Goal: Information Seeking & Learning: Learn about a topic

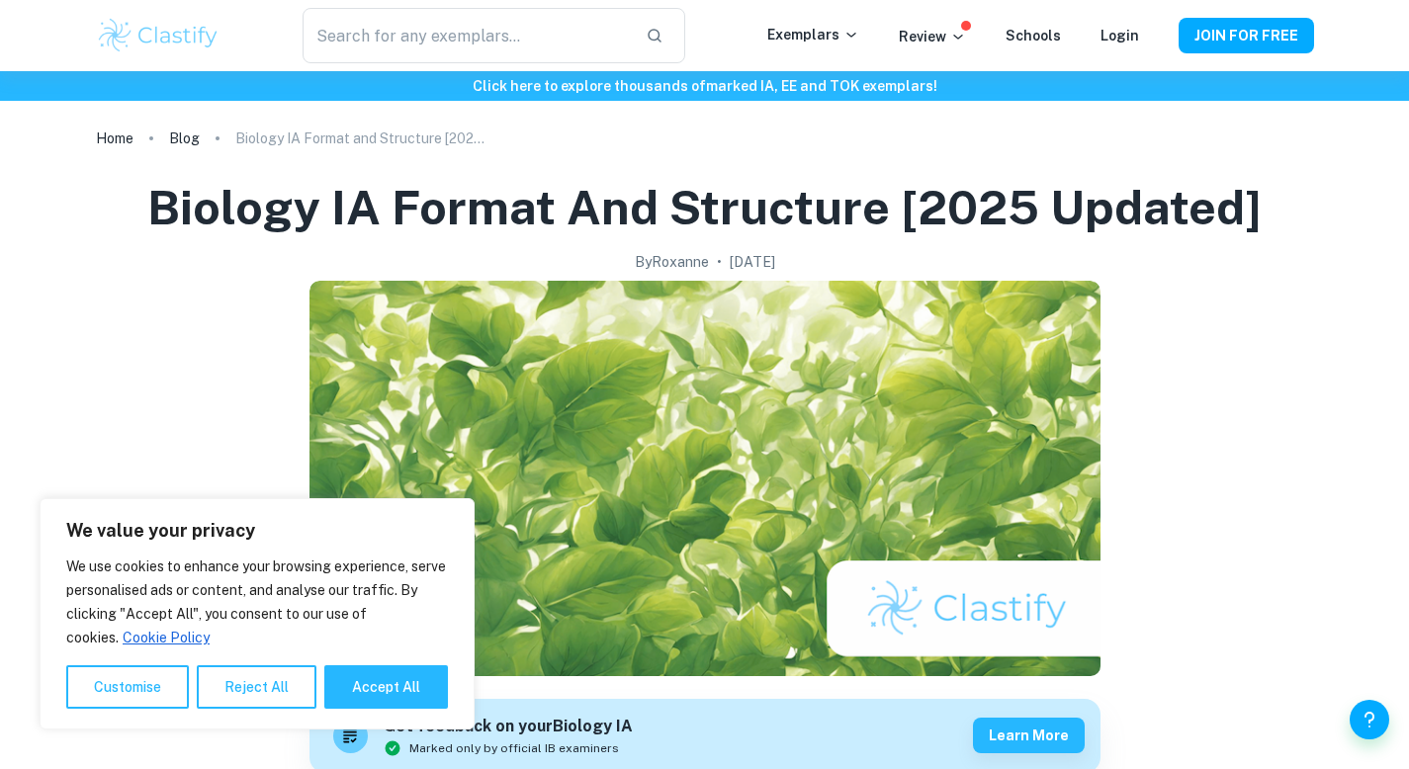
scroll to position [311, 0]
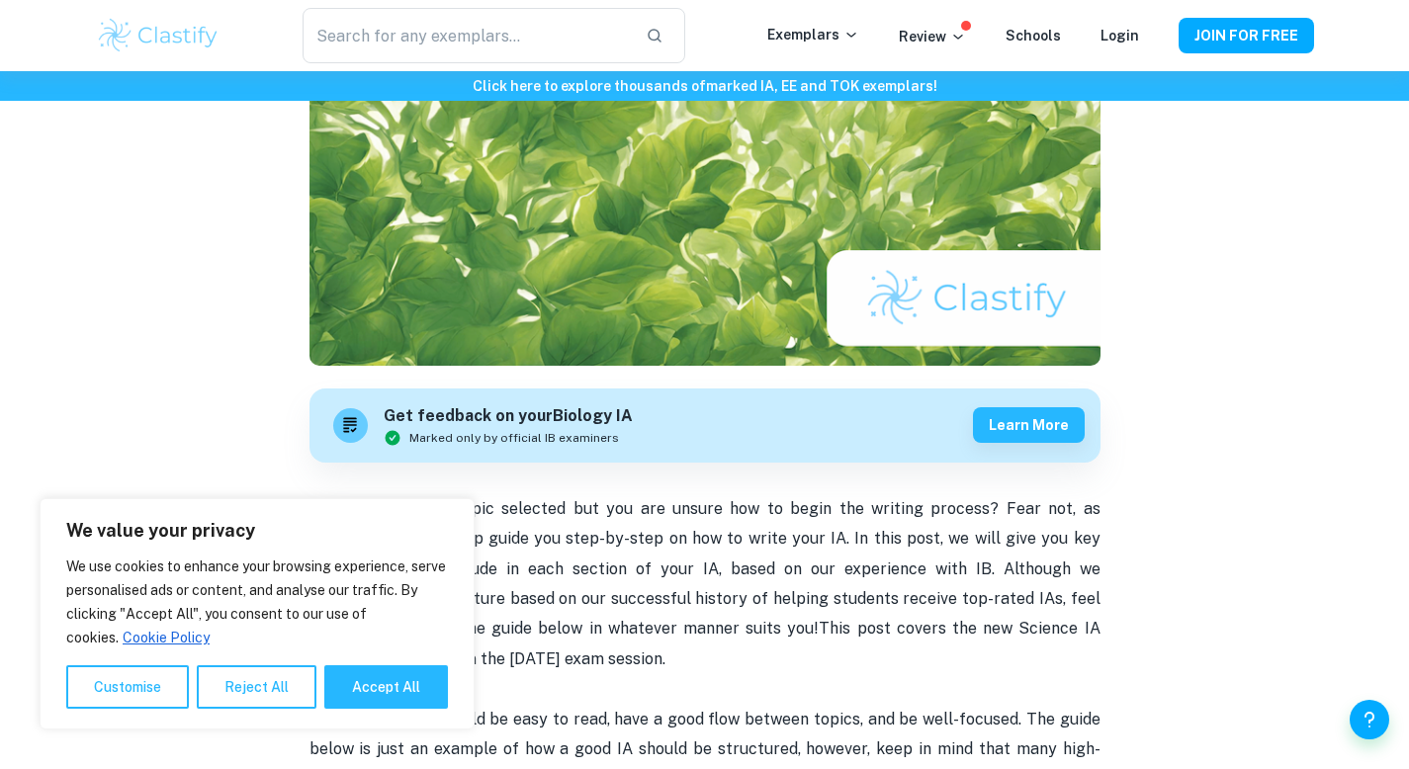
click at [346, 661] on div "We use cookies to enhance your browsing experience, serve personalised ads or c…" at bounding box center [257, 632] width 382 height 154
click at [349, 683] on button "Accept All" at bounding box center [386, 688] width 124 height 44
checkbox input "true"
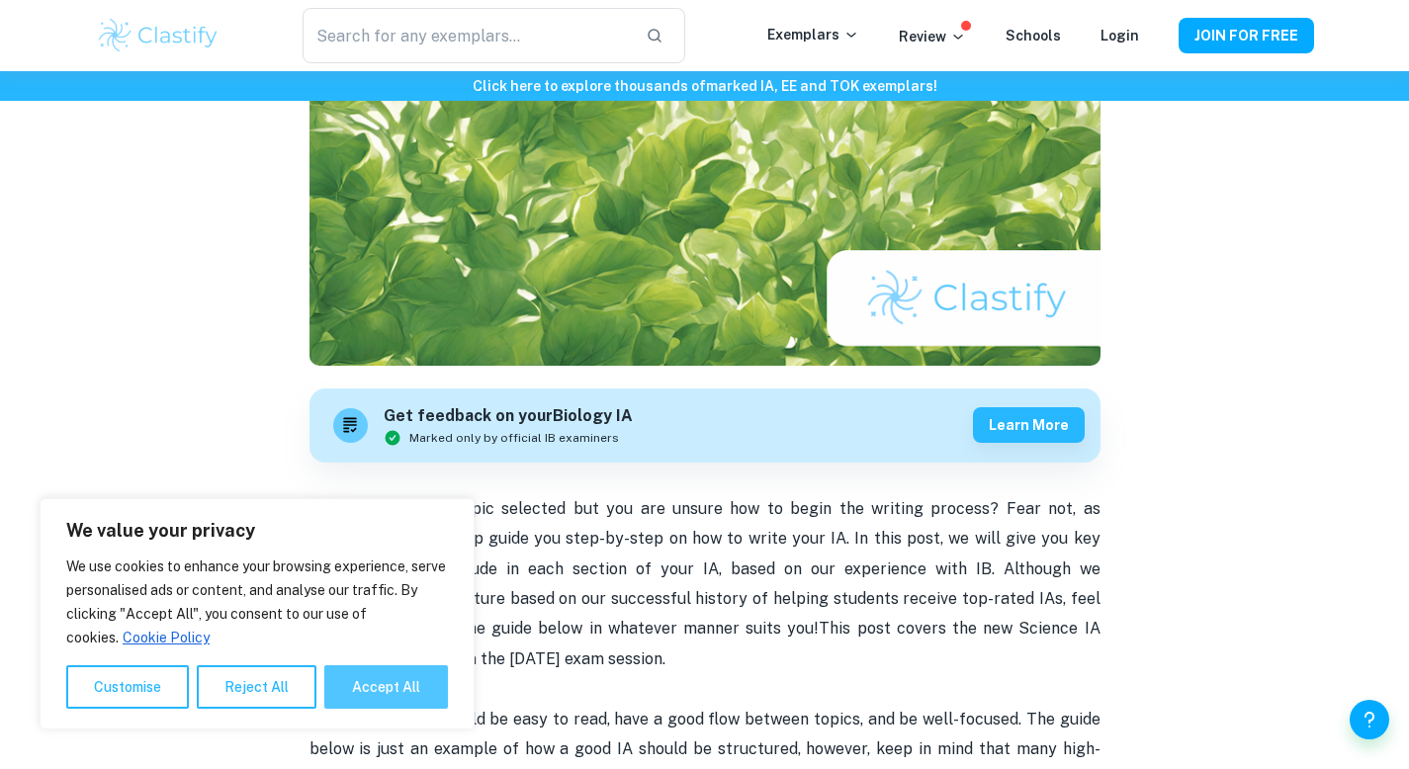
checkbox input "true"
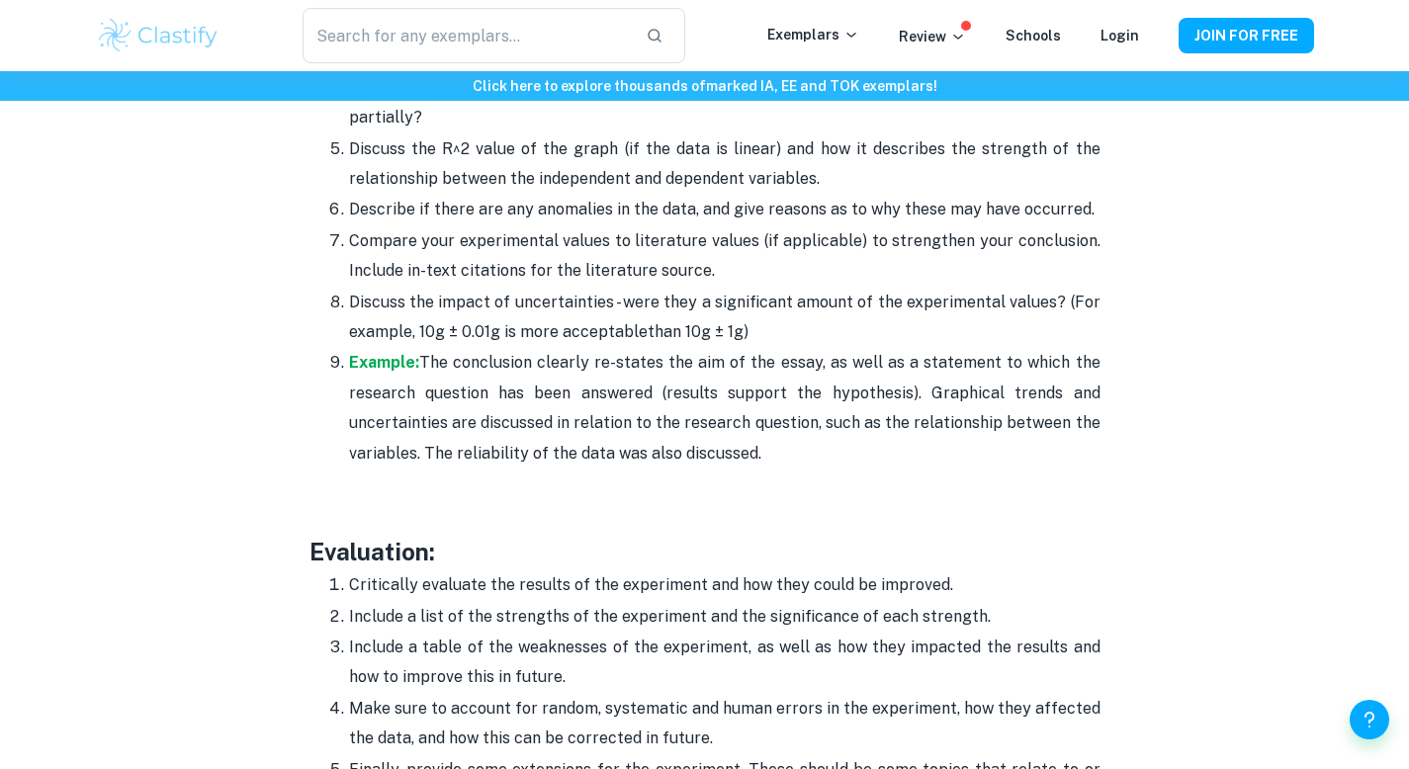
scroll to position [5451, 0]
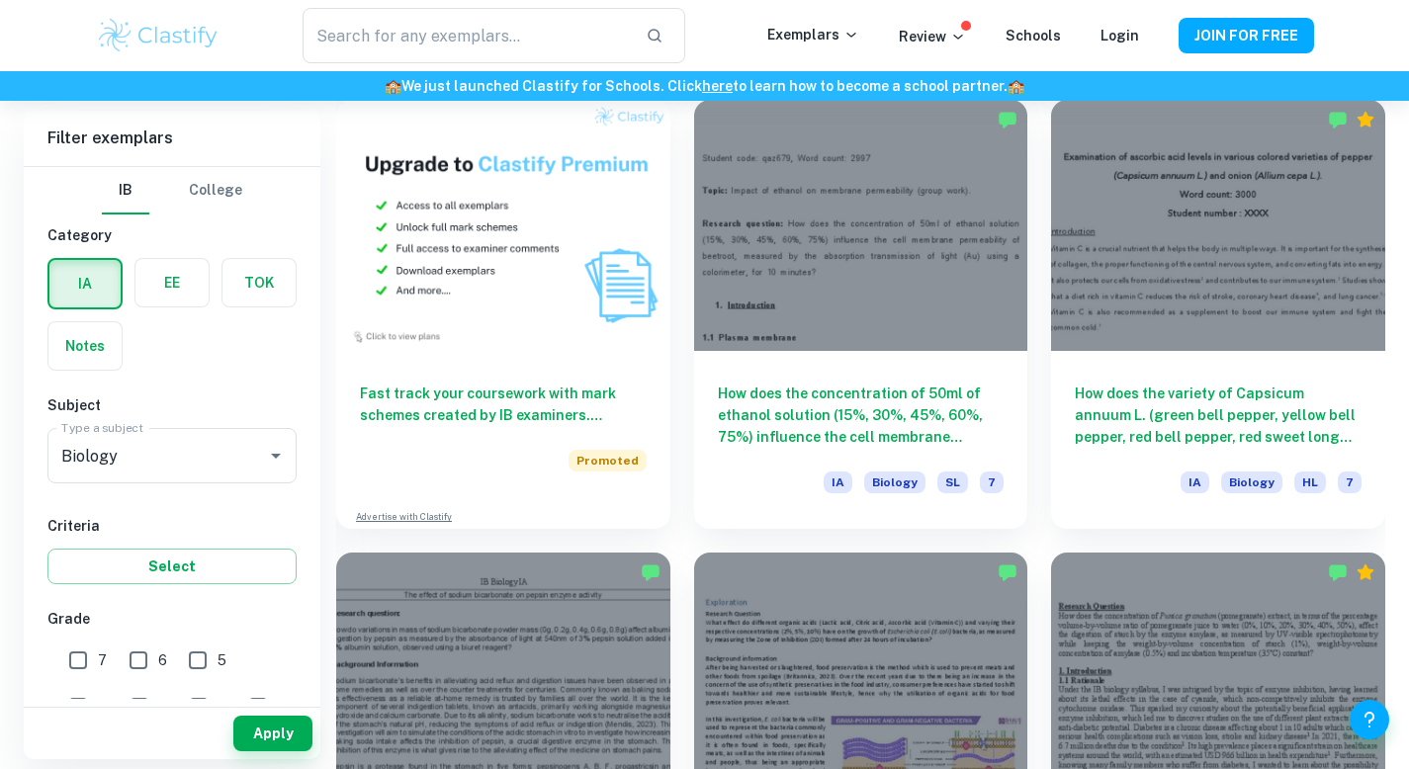
scroll to position [1481, 0]
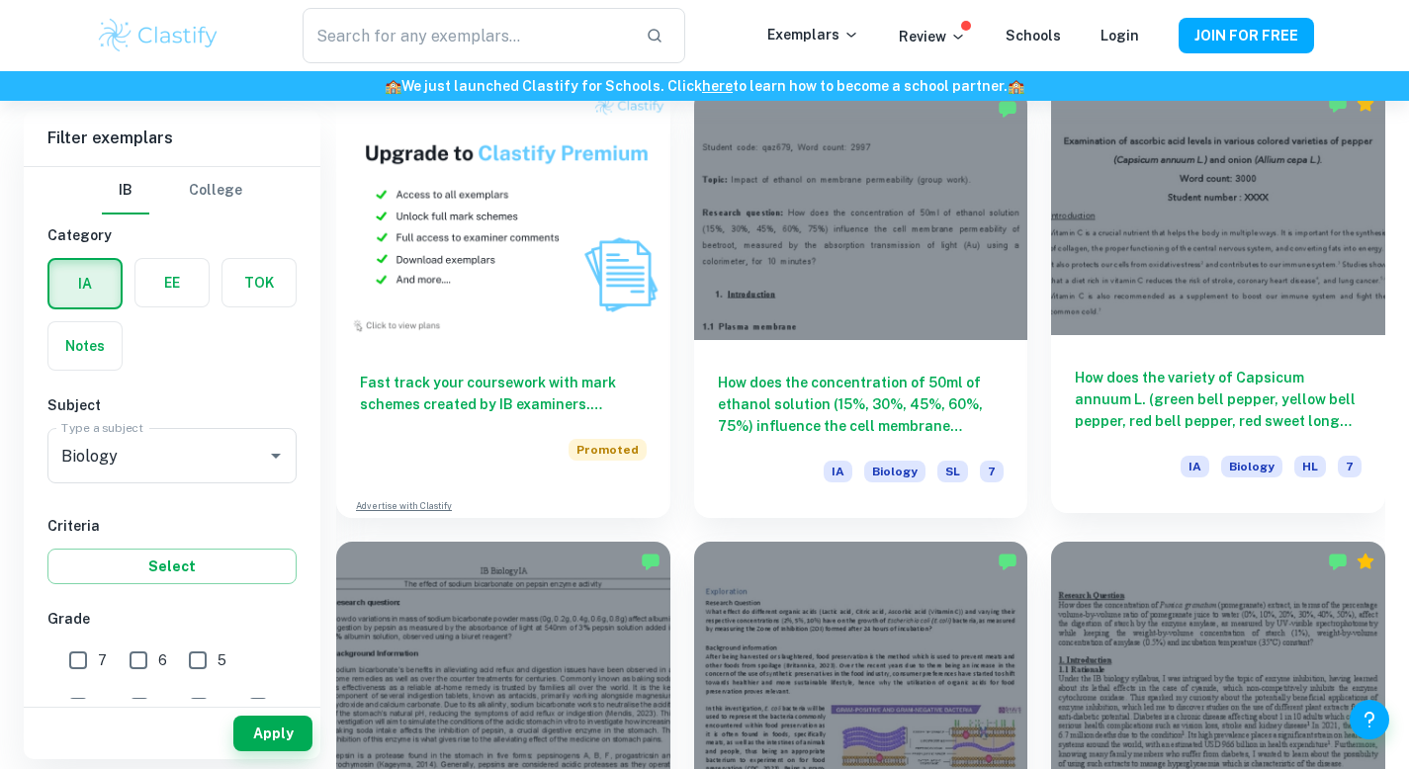
click at [1113, 375] on h6 "How does the variety of Capsicum annuum L. (green bell pepper, yellow bell pepp…" at bounding box center [1218, 399] width 287 height 65
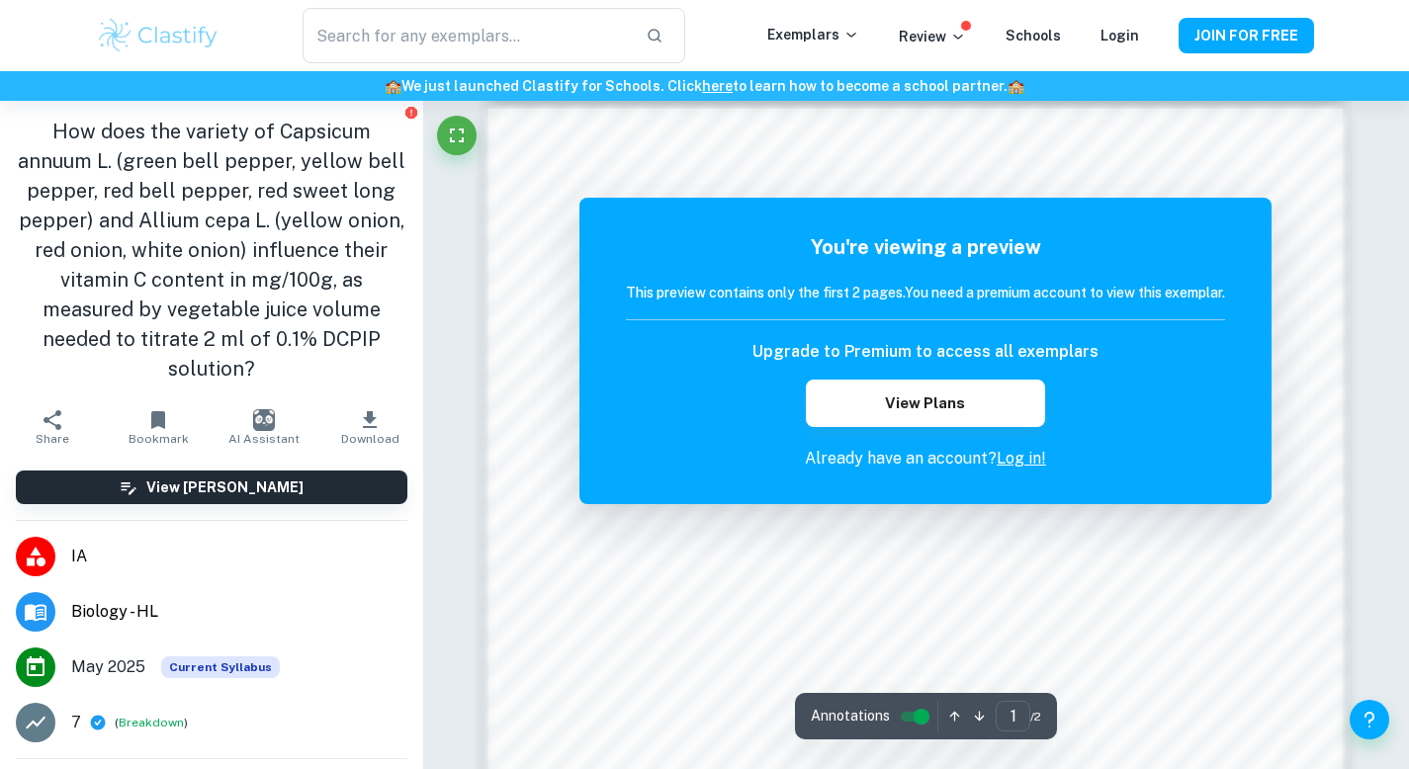
scroll to position [1453, 0]
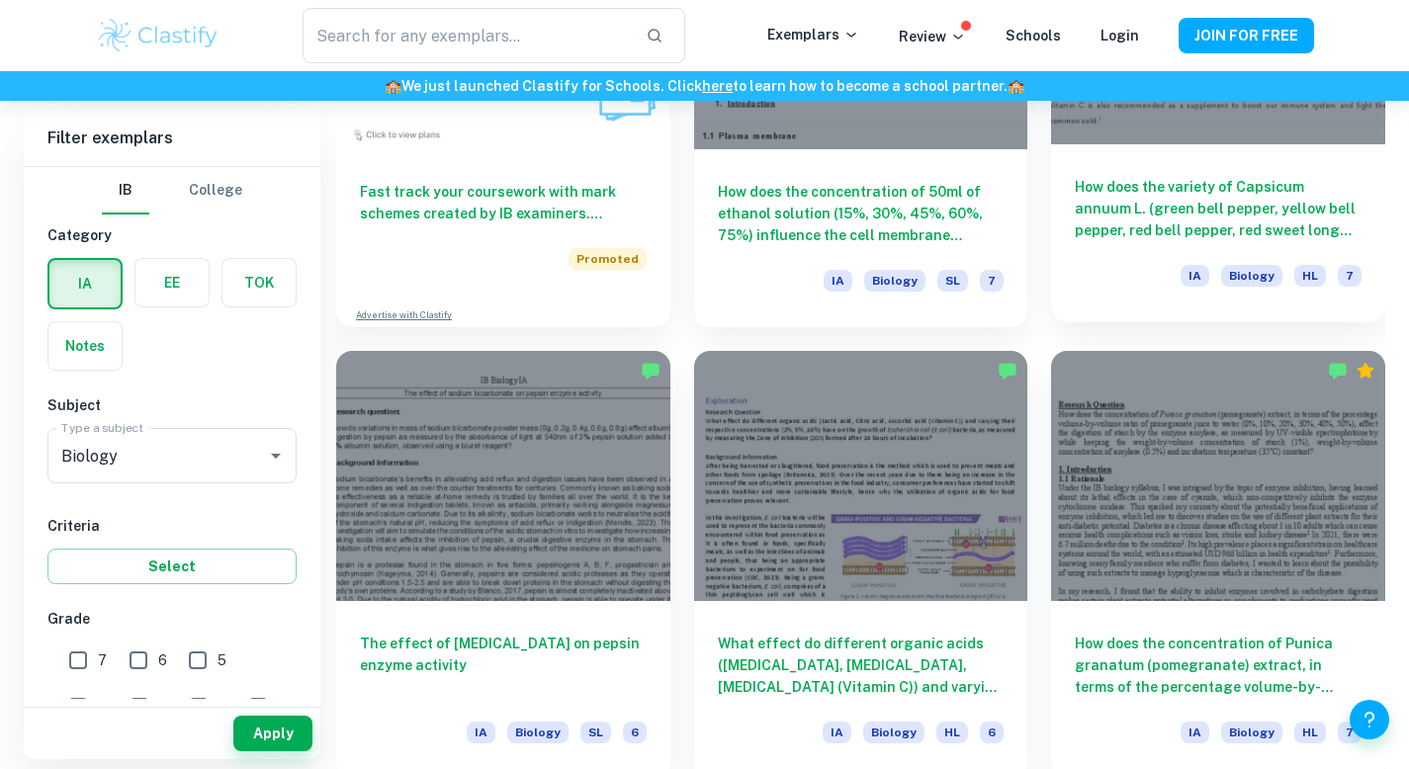
scroll to position [1710, 0]
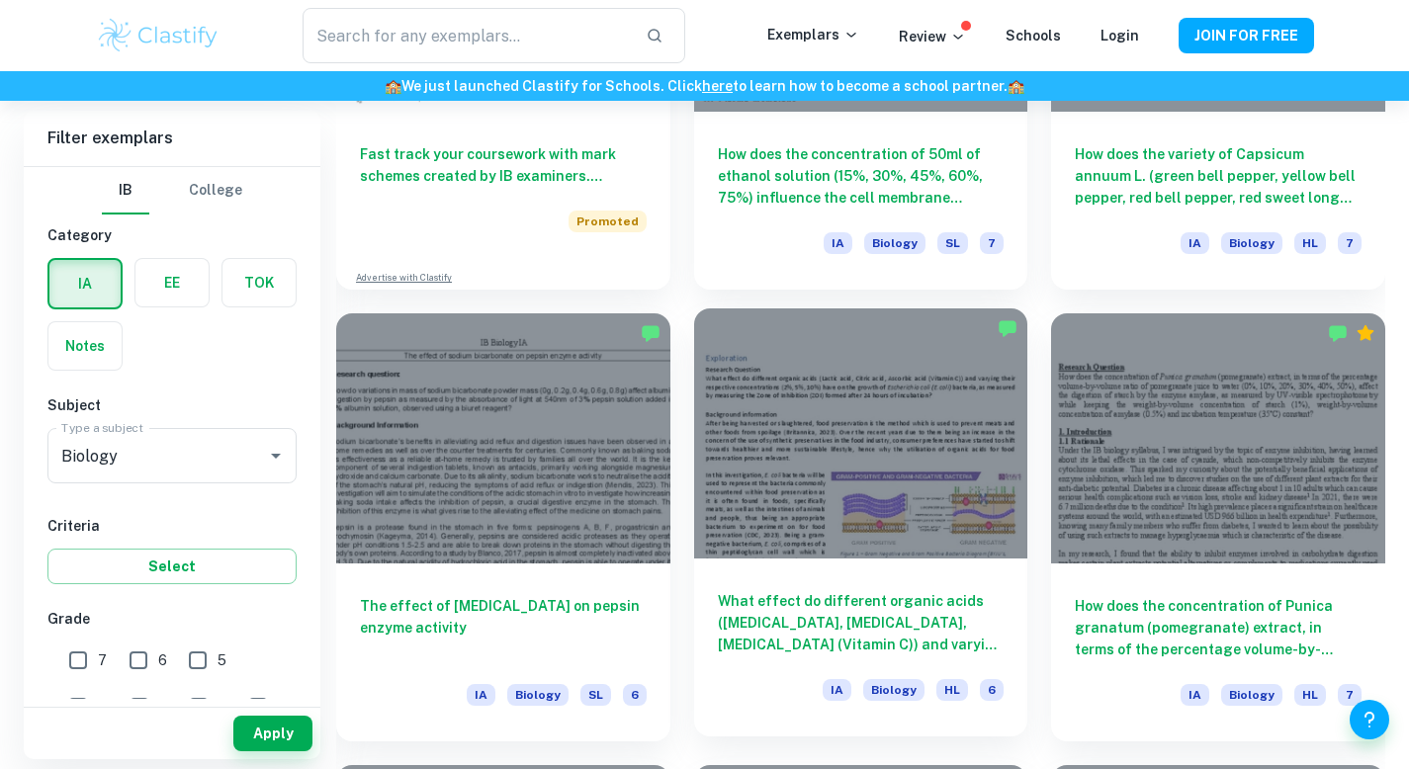
click at [842, 610] on h6 "What effect do different organic acids ([MEDICAL_DATA], [MEDICAL_DATA], [MEDICA…" at bounding box center [861, 622] width 287 height 65
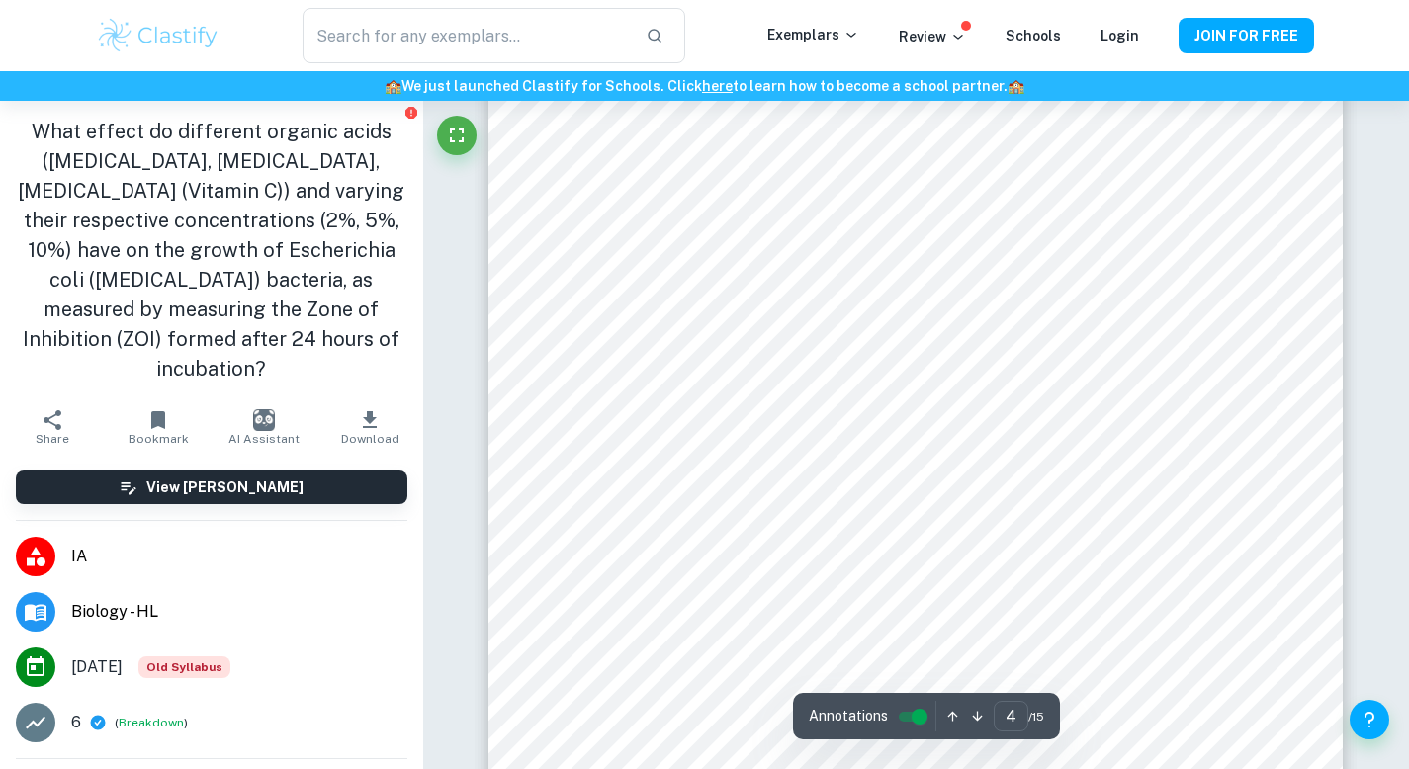
scroll to position [4061, 0]
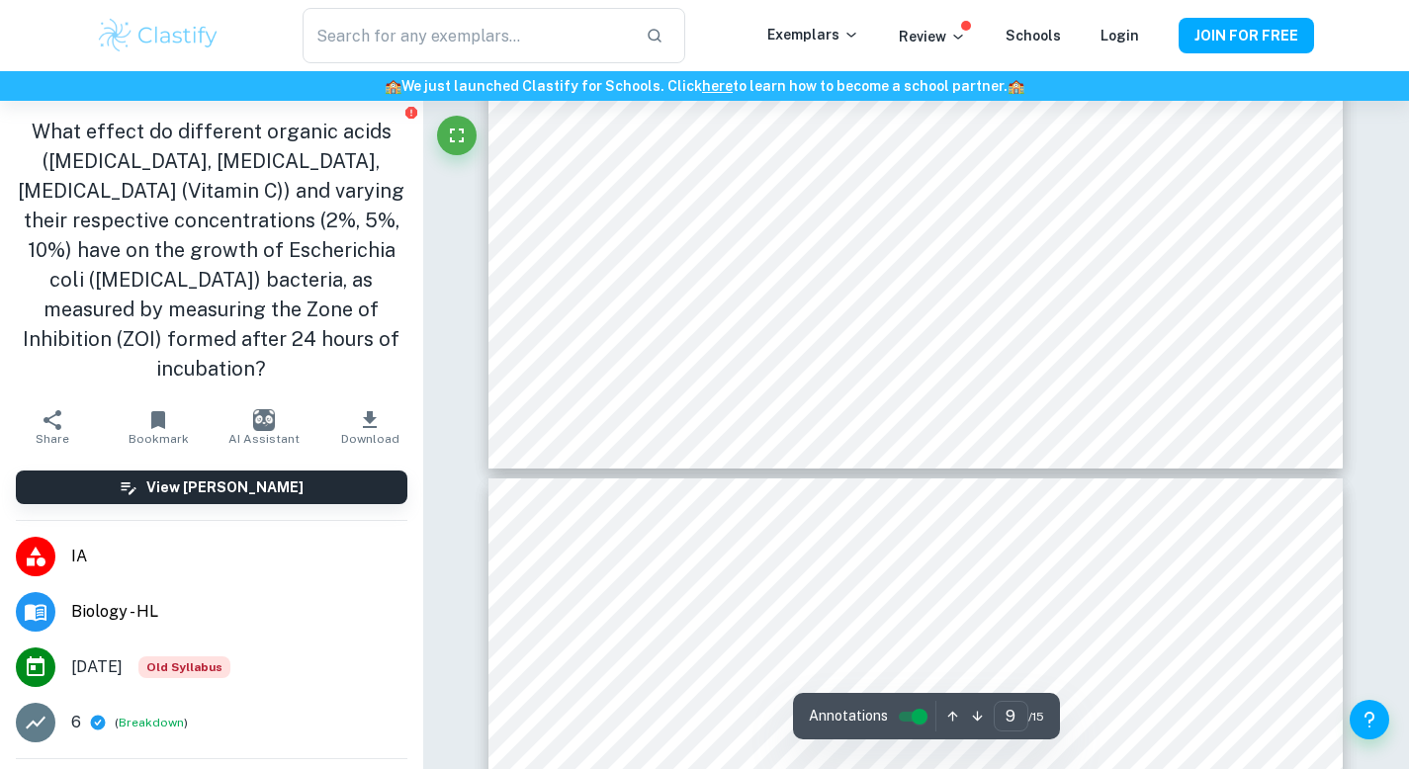
type input "10"
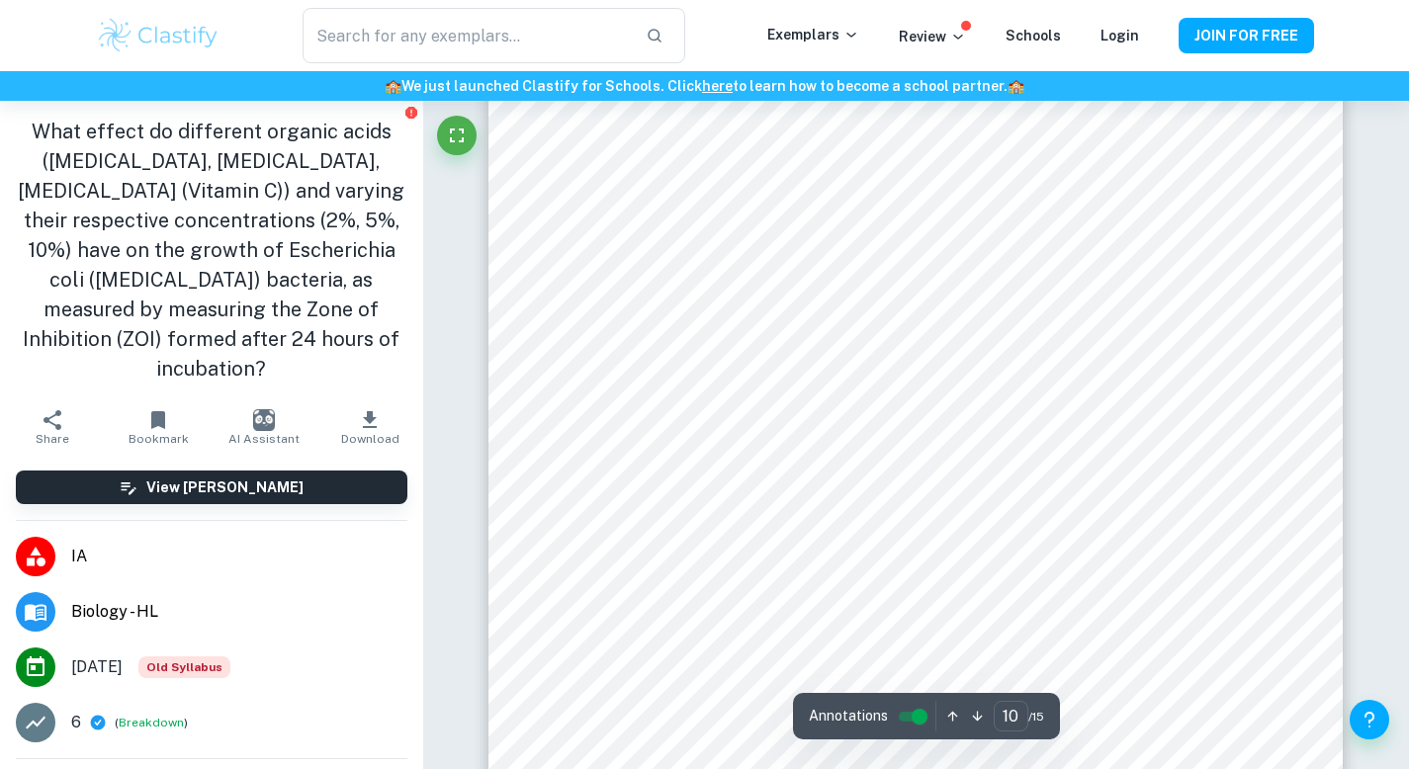
scroll to position [11076, 0]
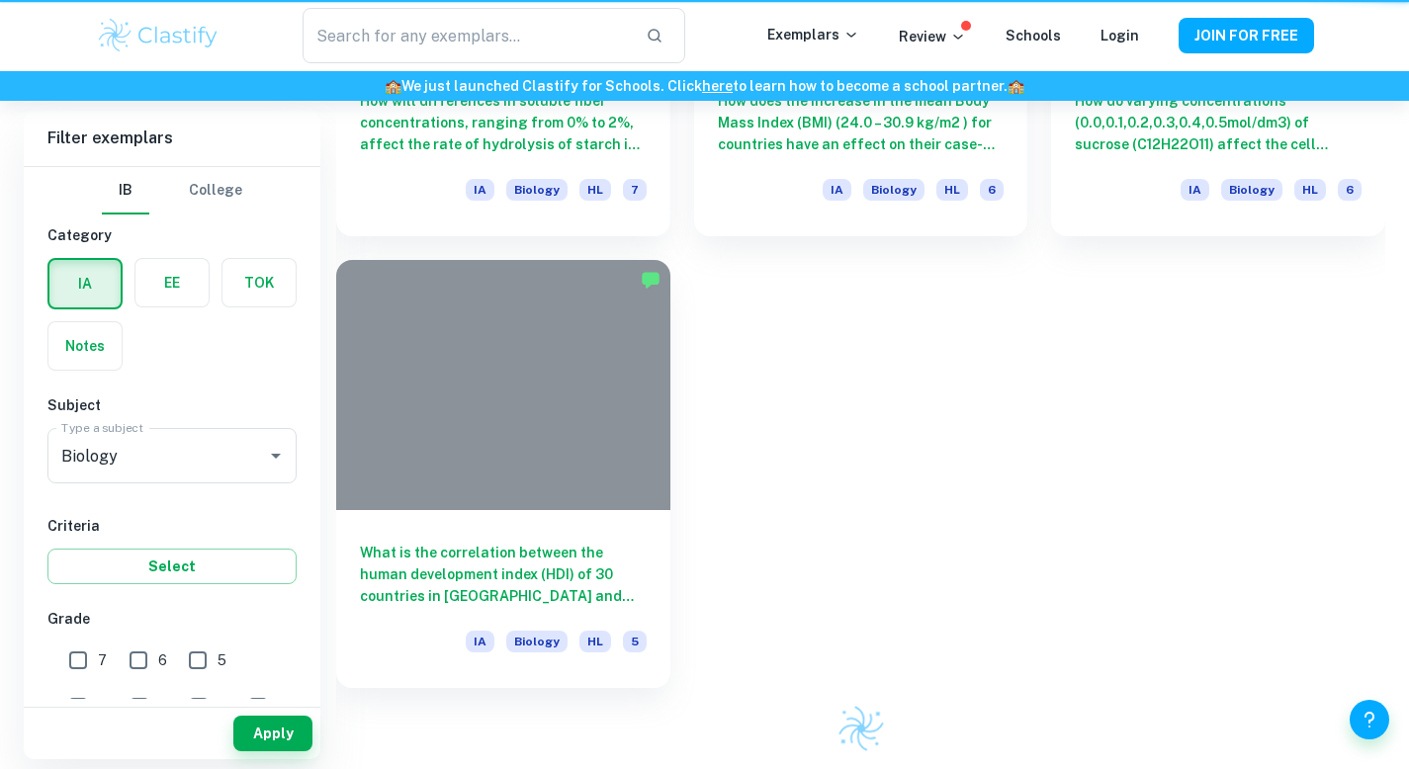
scroll to position [1710, 0]
